Goal: Register for event/course

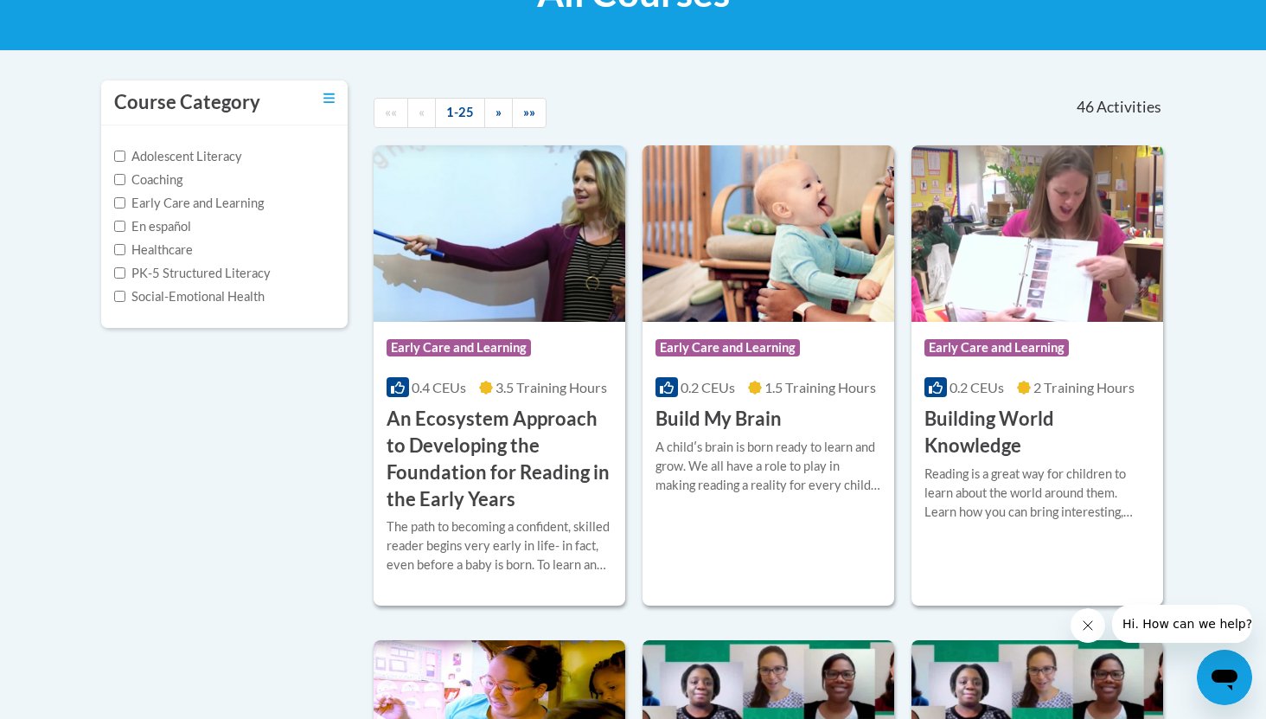
scroll to position [313, 0]
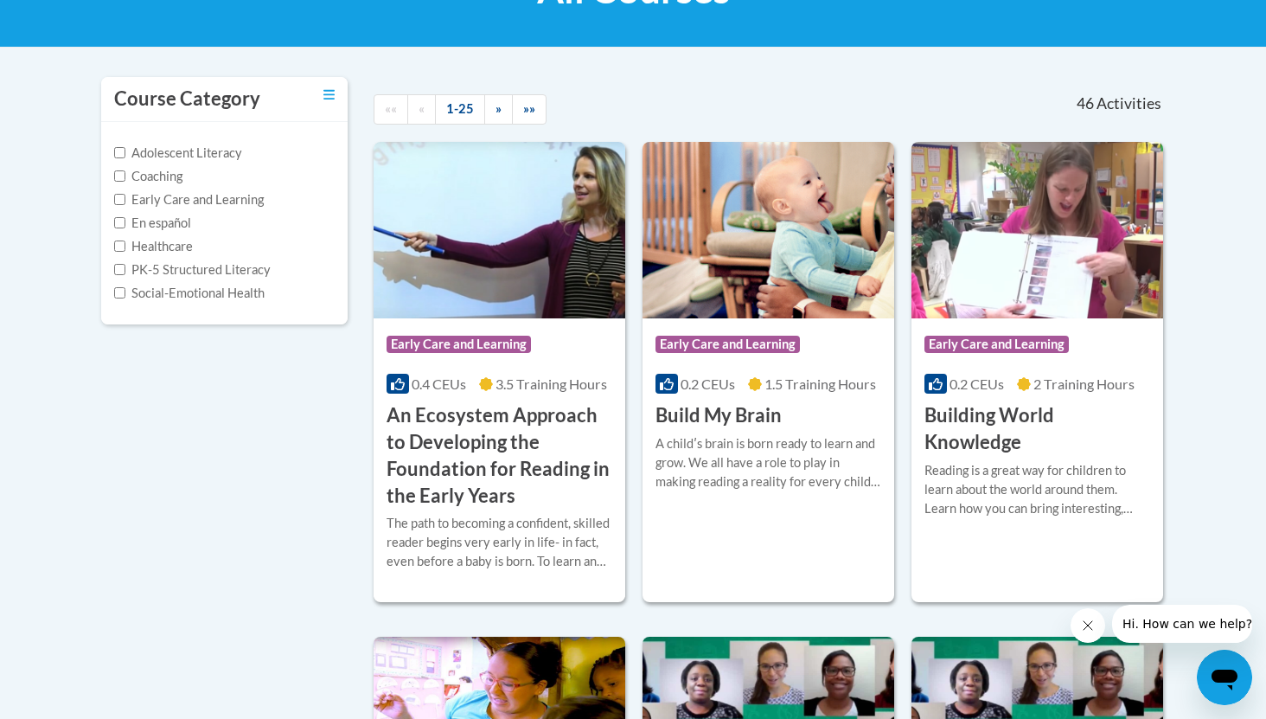
click at [224, 157] on label "Adolescent Literacy" at bounding box center [178, 153] width 128 height 19
click at [125, 157] on input "Adolescent Literacy" at bounding box center [119, 152] width 11 height 11
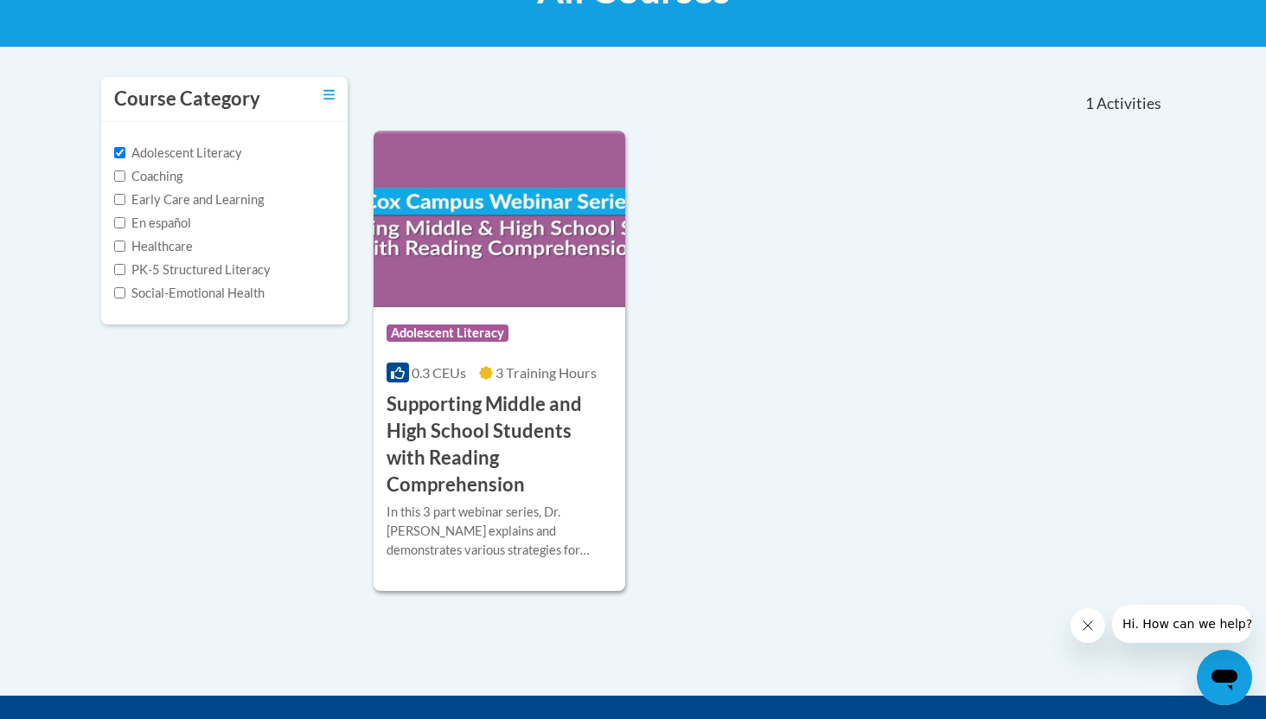
click at [179, 158] on label "Adolescent Literacy" at bounding box center [178, 153] width 128 height 19
click at [125, 158] on input "Adolescent Literacy" at bounding box center [119, 152] width 11 height 11
checkbox input "false"
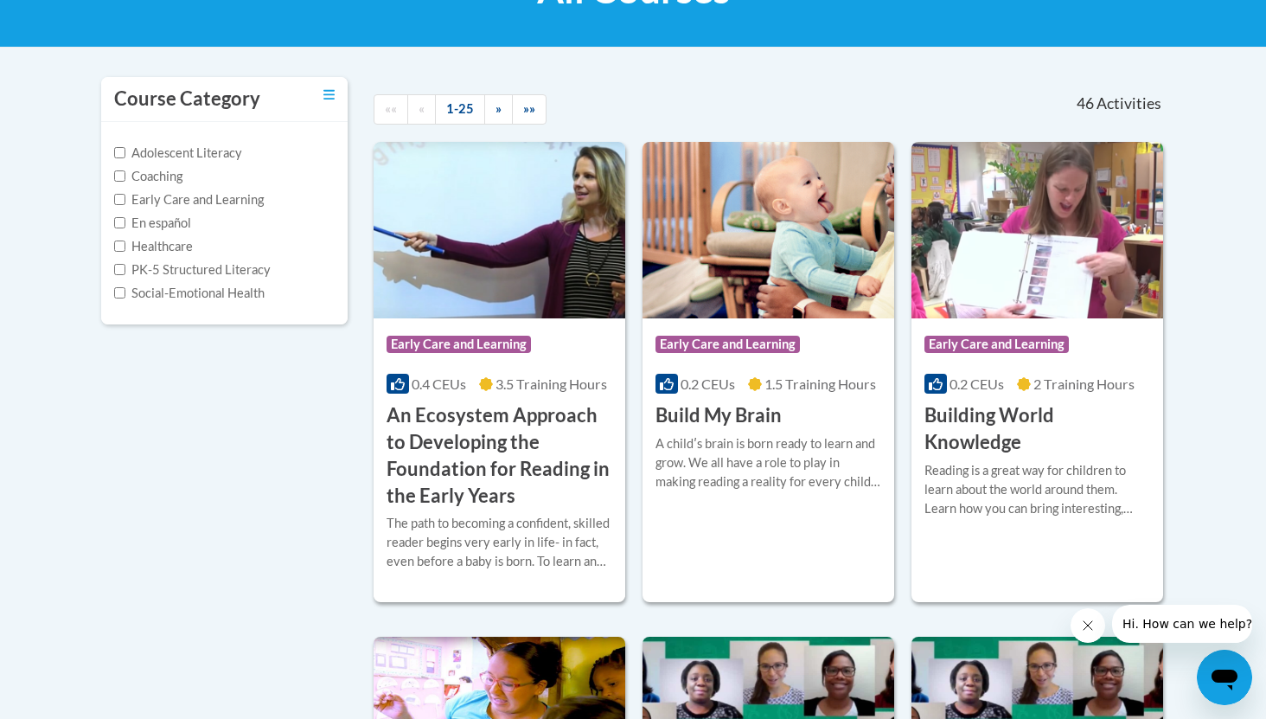
click at [257, 269] on label "PK-5 Structured Literacy" at bounding box center [192, 269] width 157 height 19
click at [125, 269] on input "PK-5 Structured Literacy" at bounding box center [119, 269] width 11 height 11
checkbox input "true"
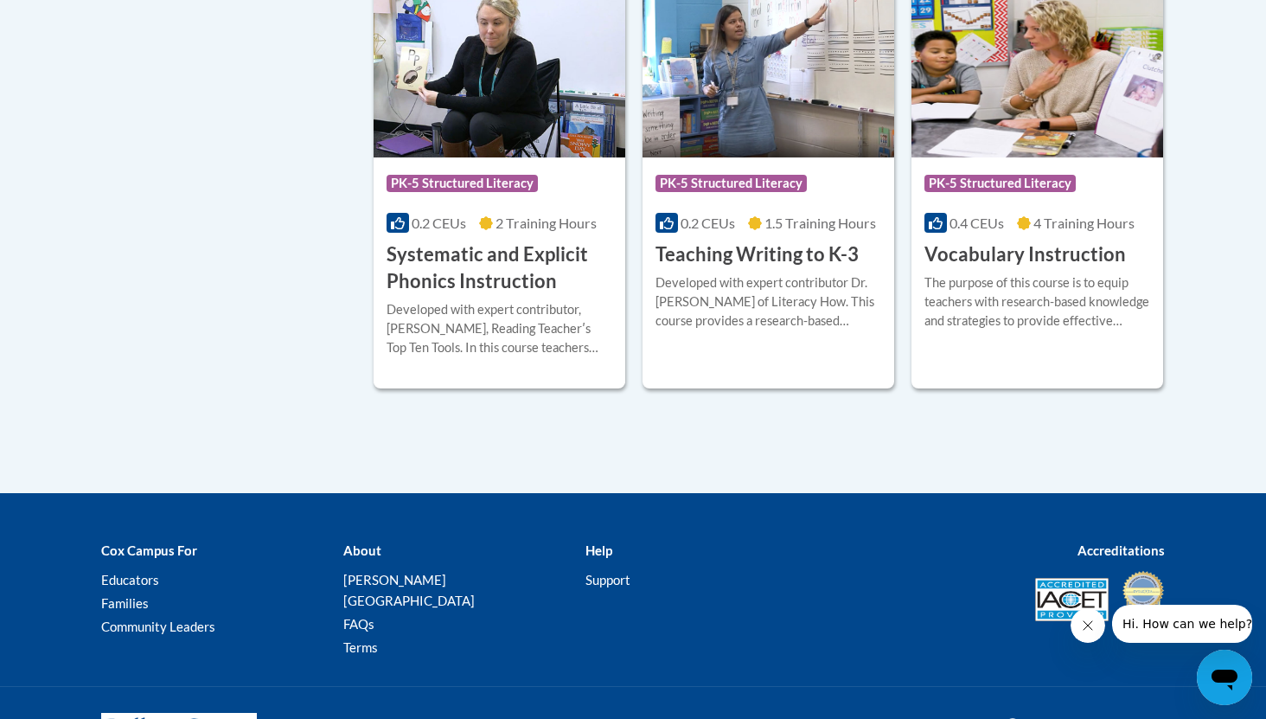
scroll to position [1793, 0]
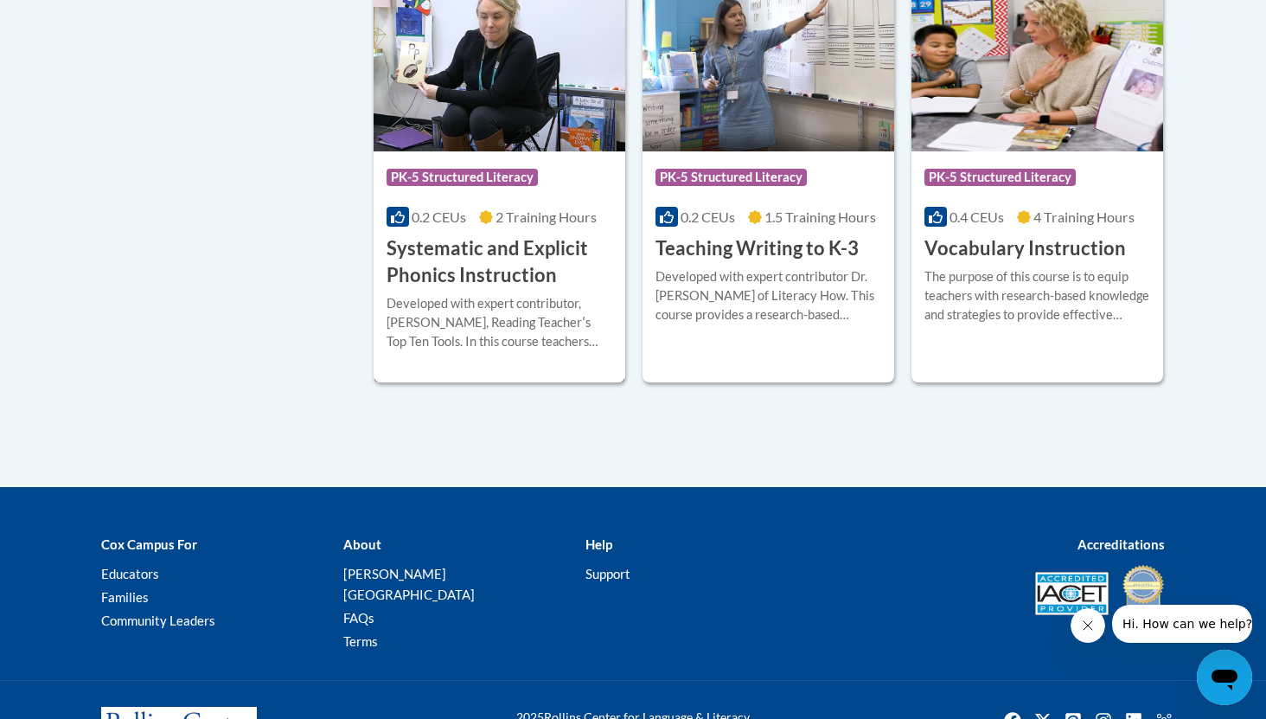
click at [547, 243] on h3 "Systematic and Explicit Phonics Instruction" at bounding box center [500, 262] width 226 height 54
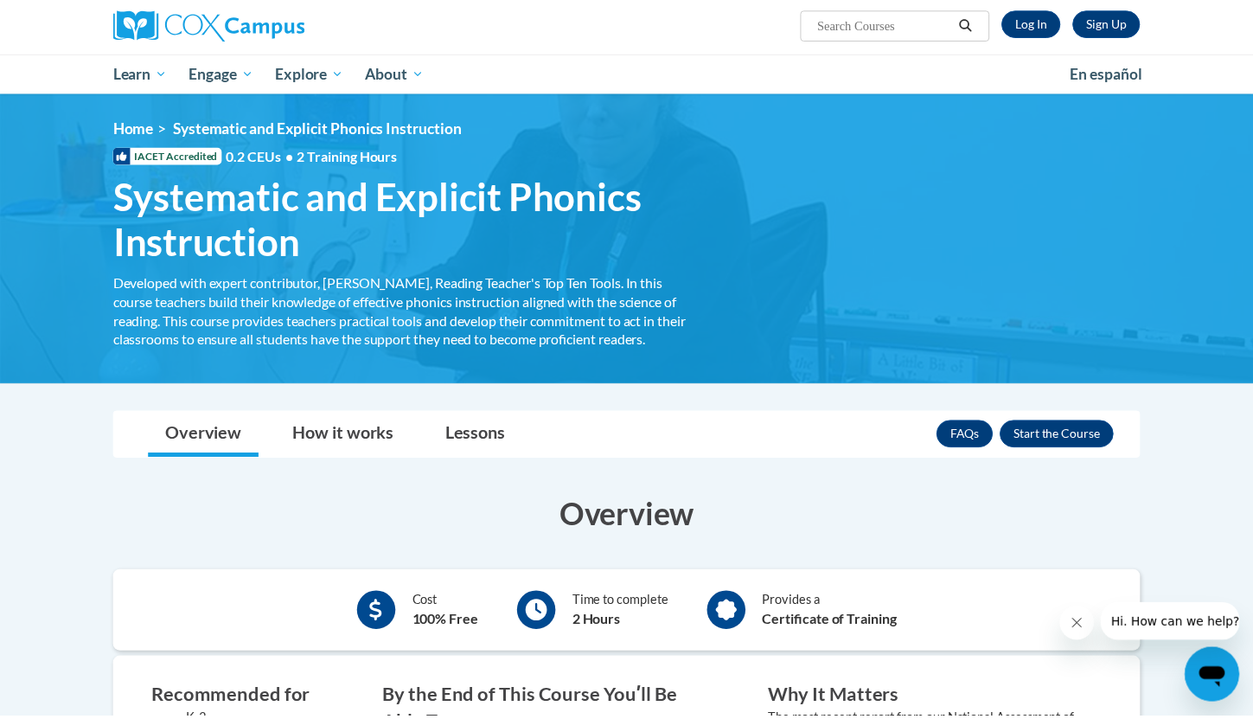
scroll to position [99, 0]
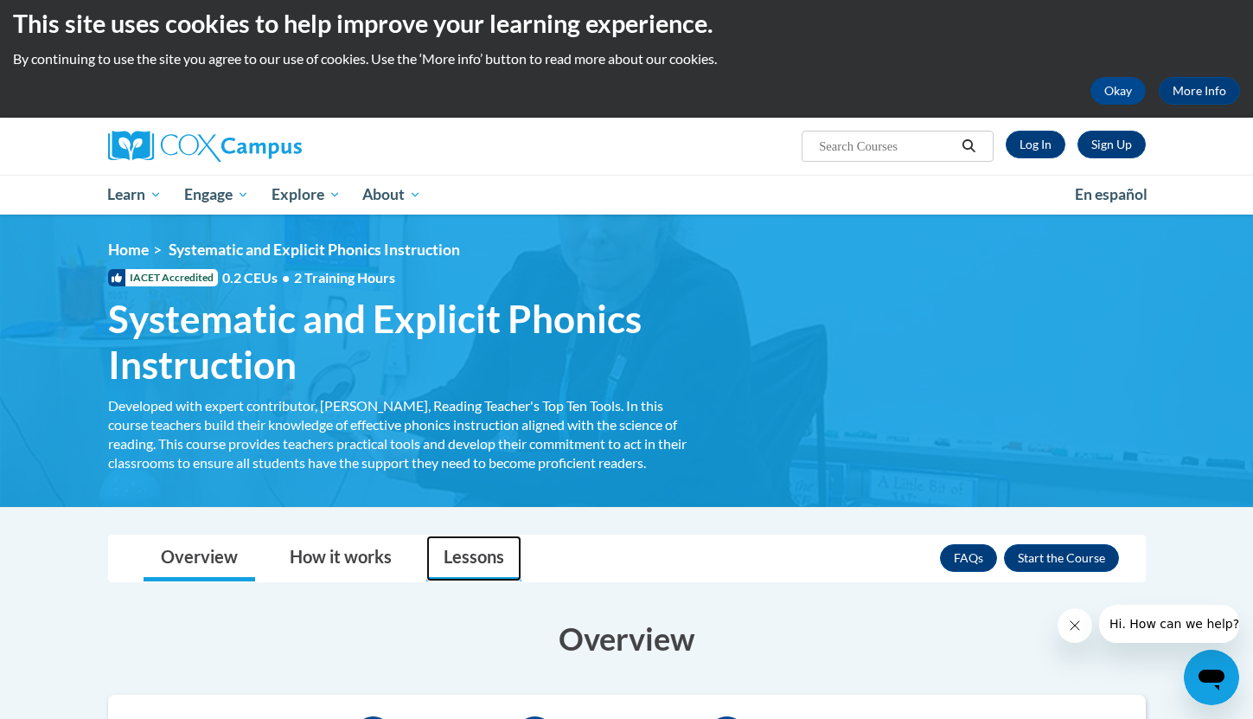
click at [469, 554] on link "Lessons" at bounding box center [473, 558] width 95 height 46
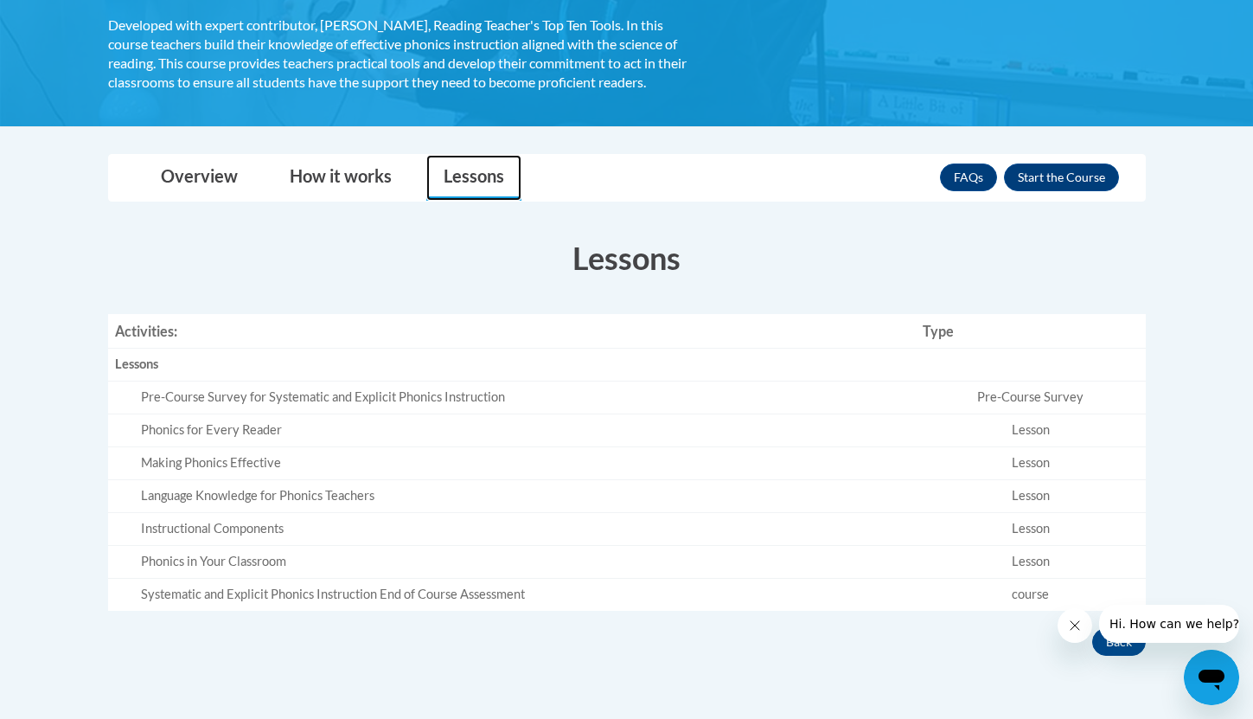
scroll to position [0, 0]
